Goal: Task Accomplishment & Management: Manage account settings

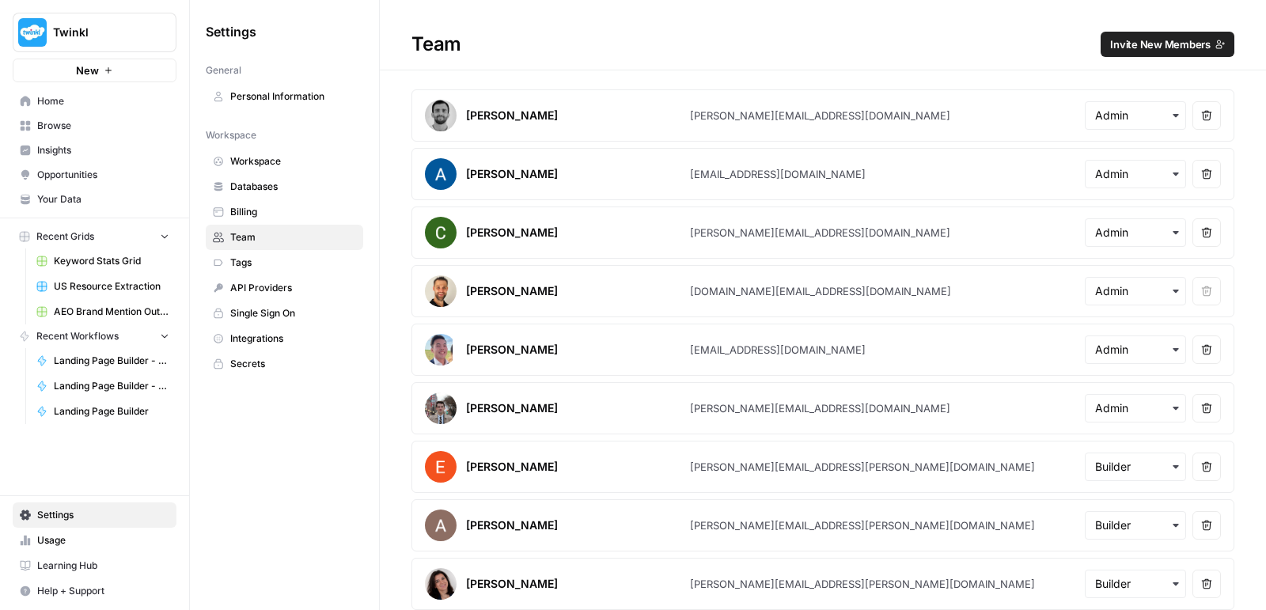
click at [1143, 44] on span "Invite New Members" at bounding box center [1160, 44] width 101 height 16
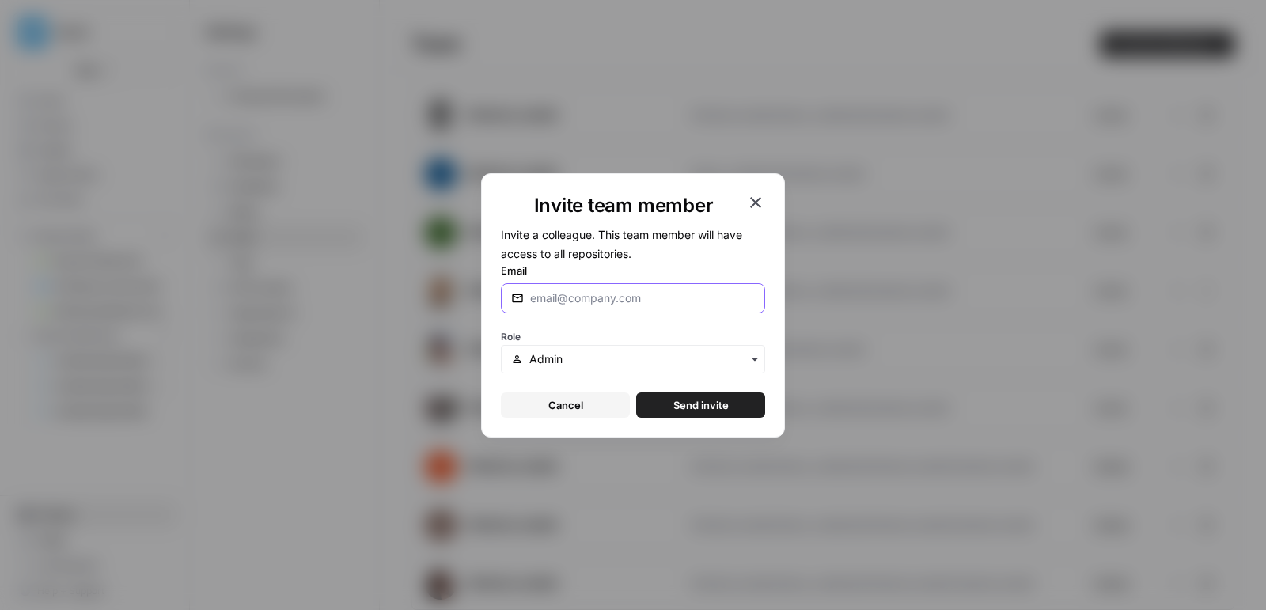
click at [620, 305] on input "Email" at bounding box center [642, 298] width 225 height 16
paste input "[PERSON_NAME][EMAIL_ADDRESS][PERSON_NAME][DOMAIN_NAME]"
type input "[PERSON_NAME][EMAIL_ADDRESS][PERSON_NAME][DOMAIN_NAME]"
click at [664, 357] on input "text" at bounding box center [642, 359] width 226 height 16
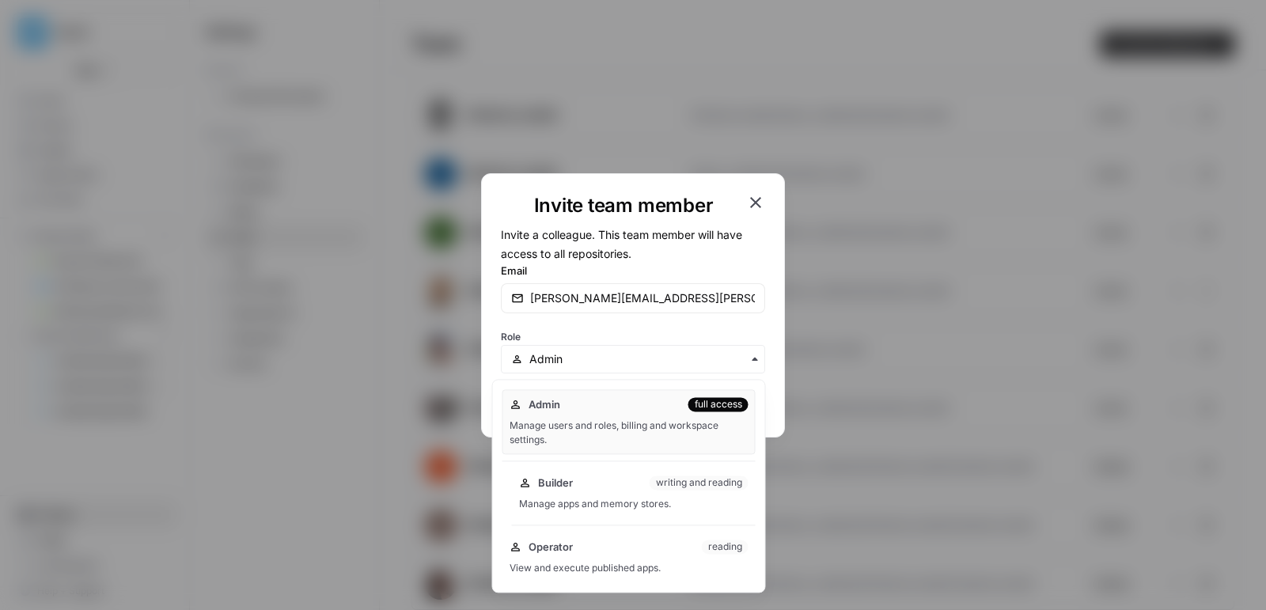
click at [650, 475] on div "Builder writing and reading" at bounding box center [634, 483] width 230 height 16
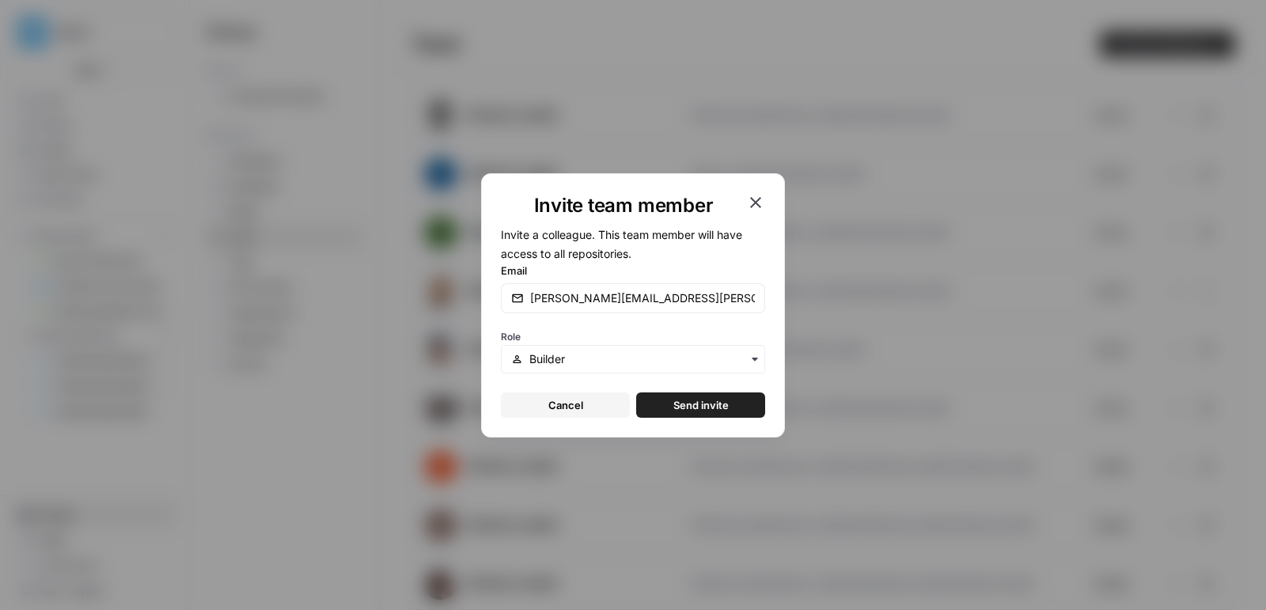
click at [735, 408] on button "Send invite" at bounding box center [700, 405] width 129 height 25
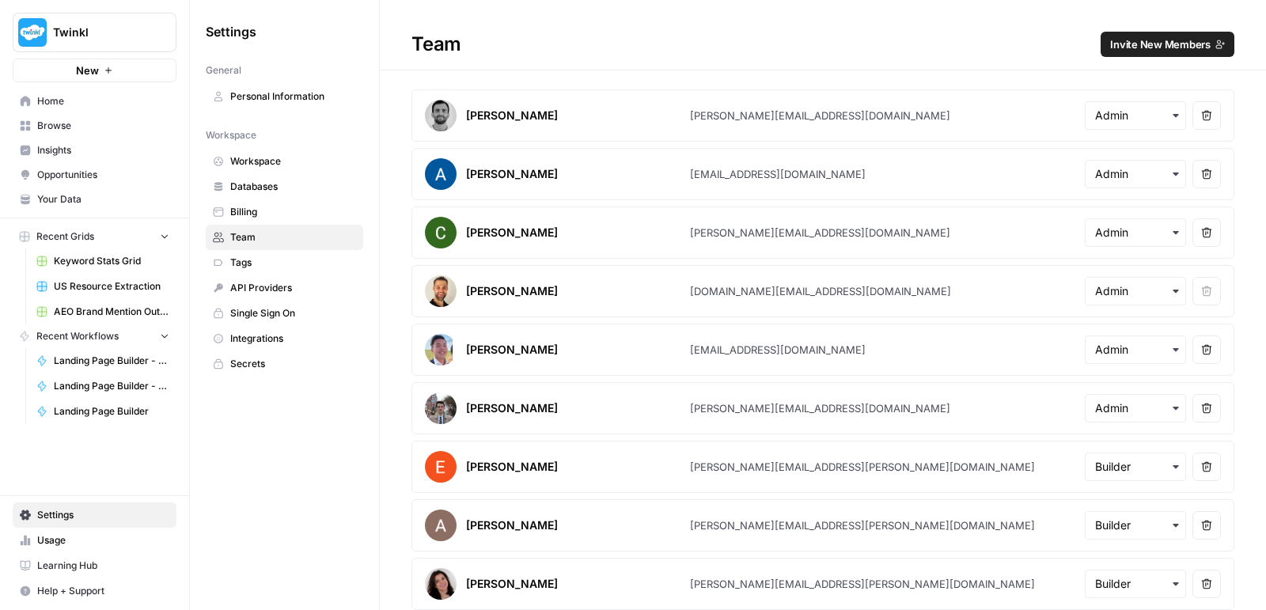
click at [1115, 46] on span "Invite New Members" at bounding box center [1160, 44] width 101 height 16
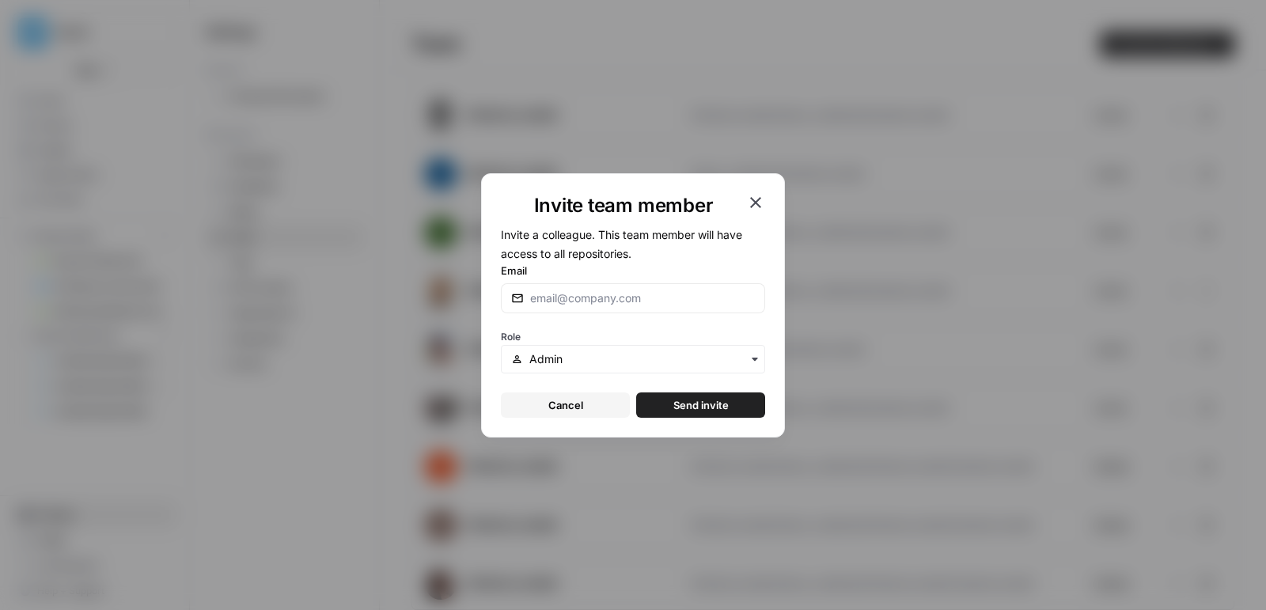
click at [632, 308] on div at bounding box center [633, 298] width 264 height 30
paste input "eviee.[PERSON_NAME]@twinkl.co.u"
type input "[EMAIL_ADDRESS][PERSON_NAME][DOMAIN_NAME]"
click at [697, 359] on input "text" at bounding box center [642, 359] width 226 height 16
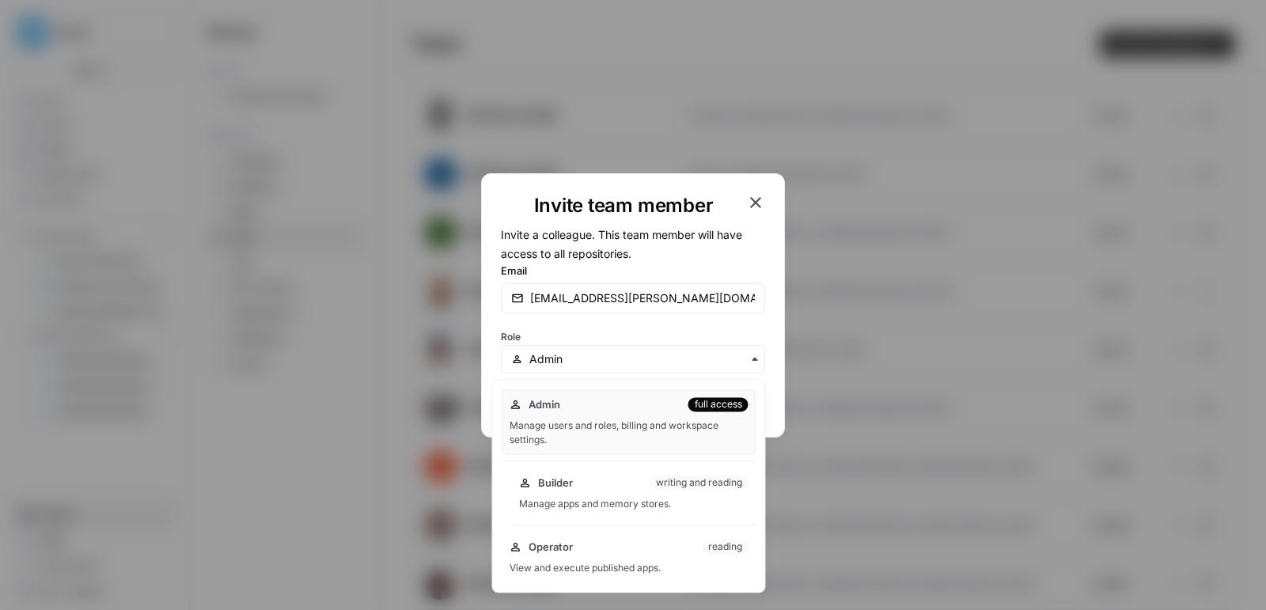
click at [656, 472] on div "Builder writing and reading Manage apps and memory stores." at bounding box center [634, 493] width 244 height 51
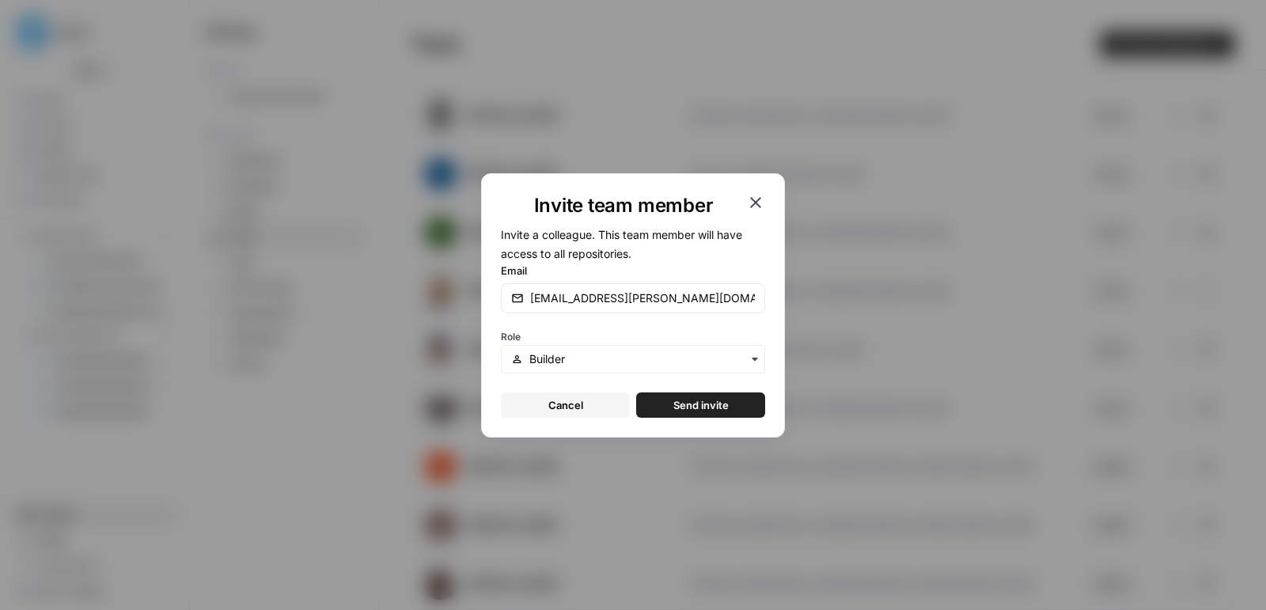
click at [727, 403] on span "Send invite" at bounding box center [700, 405] width 55 height 16
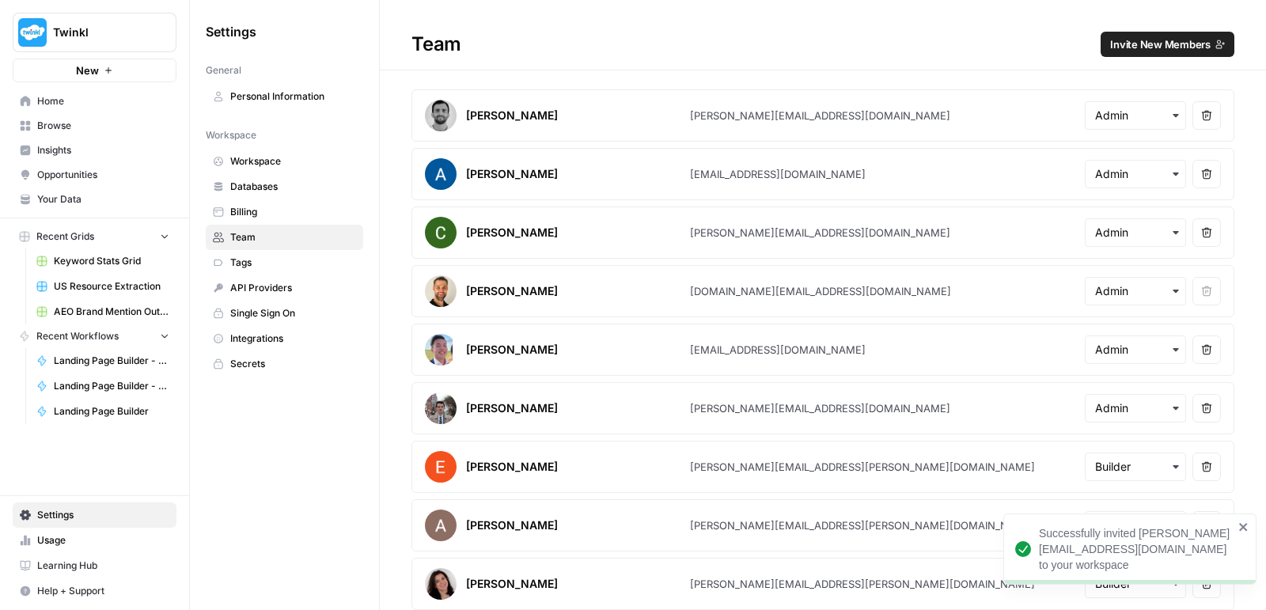
scroll to position [1275, 0]
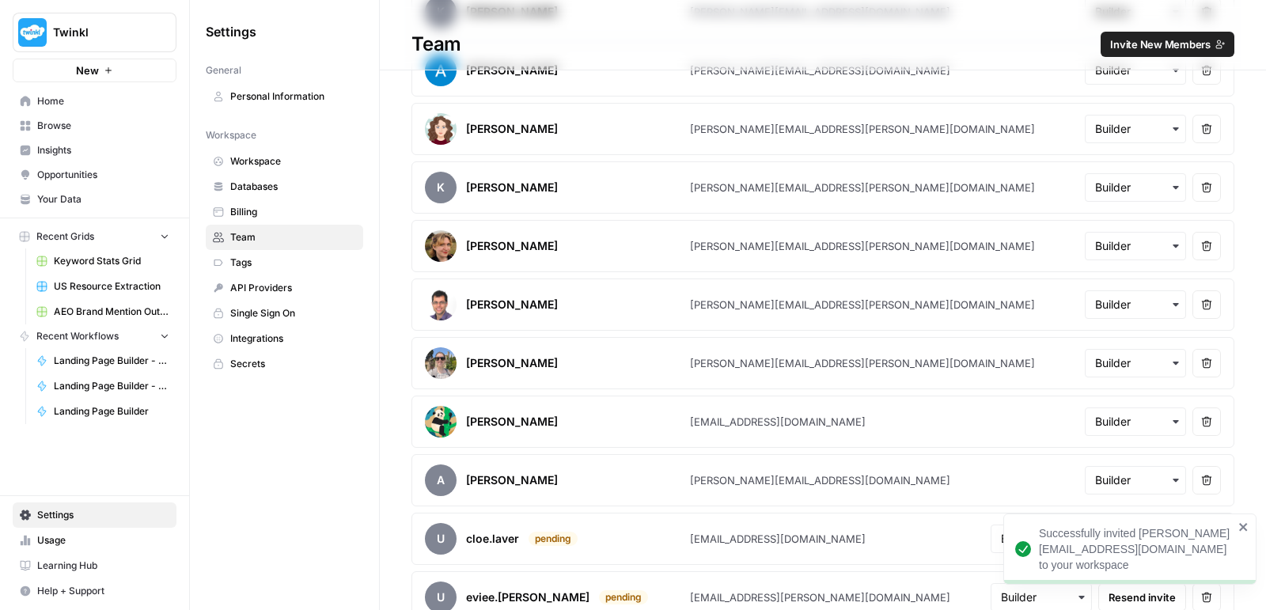
click at [1243, 529] on icon "close" at bounding box center [1243, 527] width 8 height 8
